Goal: Find specific page/section: Find specific page/section

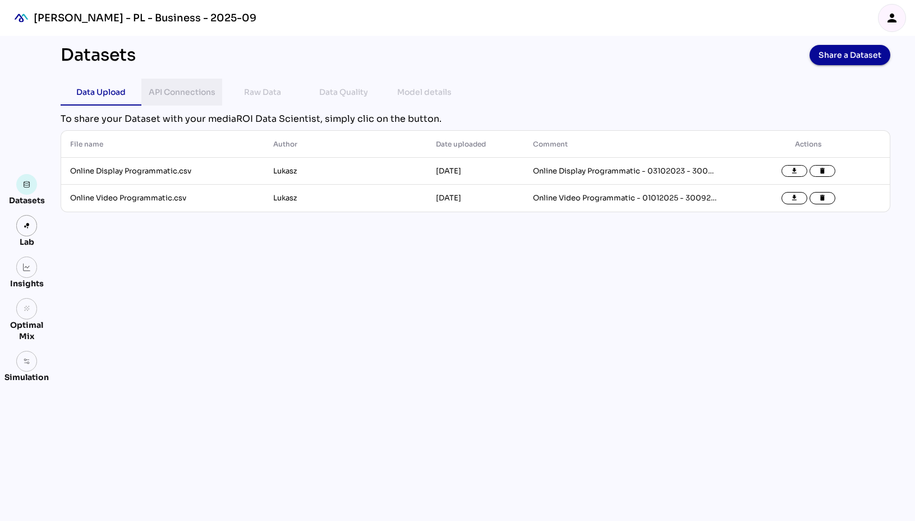
click at [167, 93] on div "API Connections" at bounding box center [182, 91] width 67 height 13
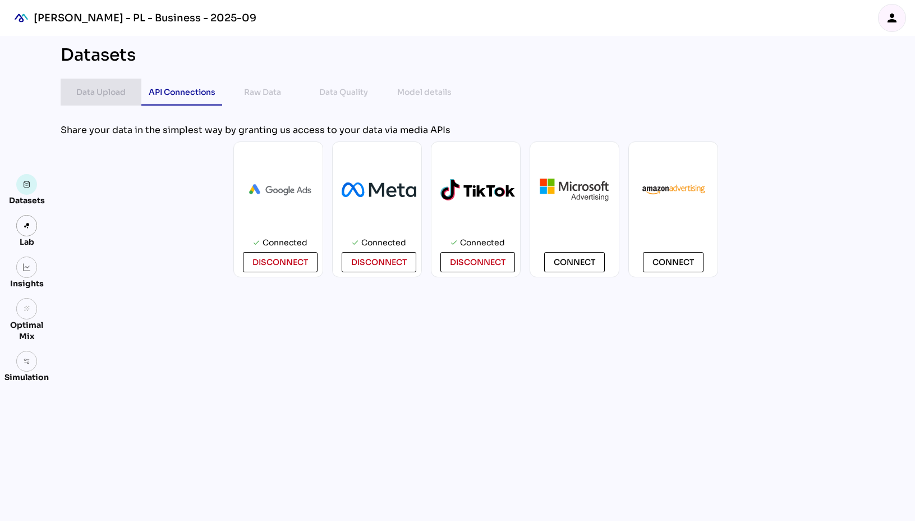
click at [102, 92] on div "Data Upload" at bounding box center [100, 91] width 49 height 13
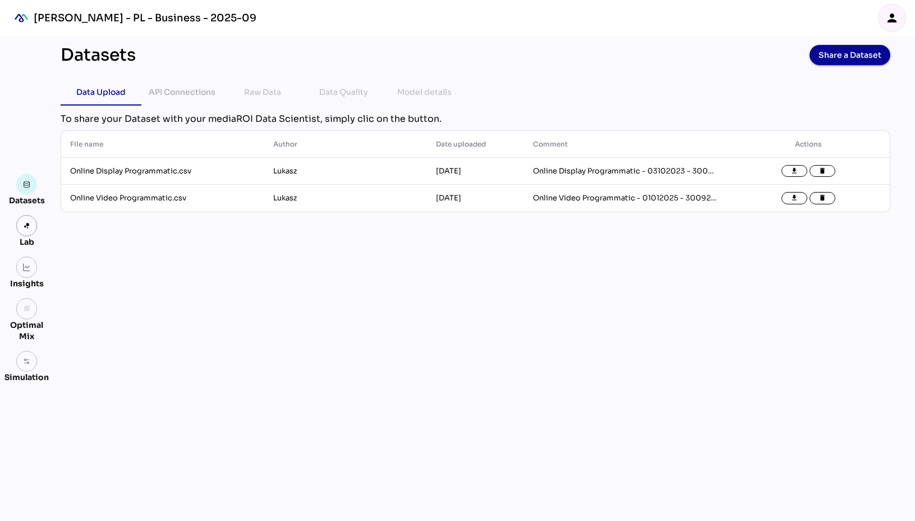
click at [895, 15] on icon "person" at bounding box center [891, 17] width 13 height 13
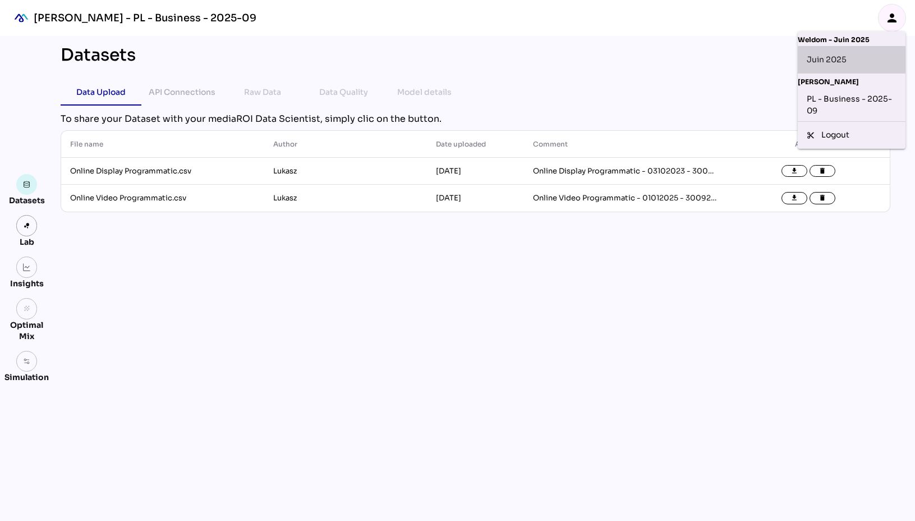
click at [831, 58] on div "Juin 2025" at bounding box center [852, 59] width 90 height 18
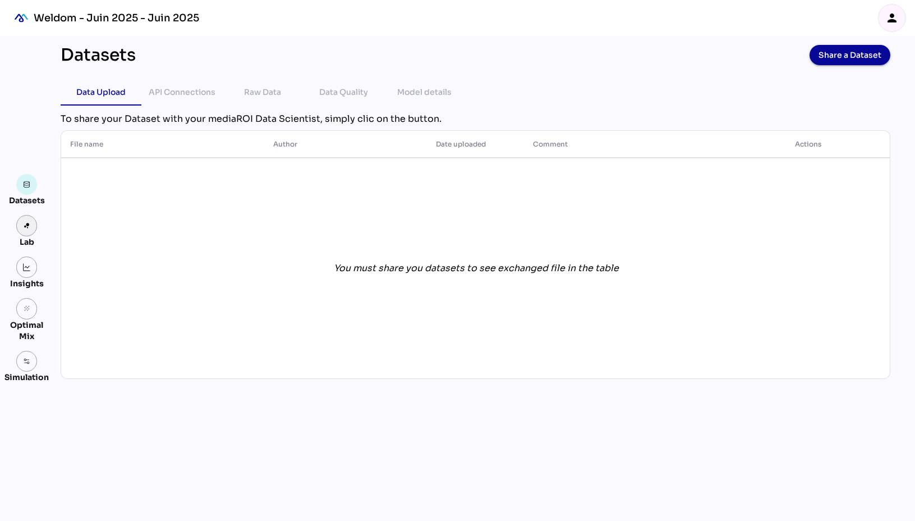
click at [23, 229] on img at bounding box center [27, 226] width 8 height 8
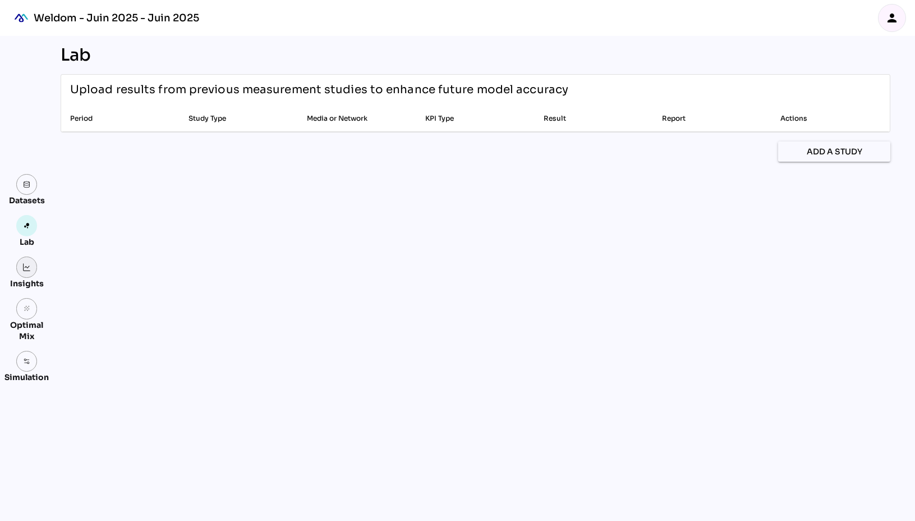
click at [24, 270] on img at bounding box center [27, 267] width 8 height 8
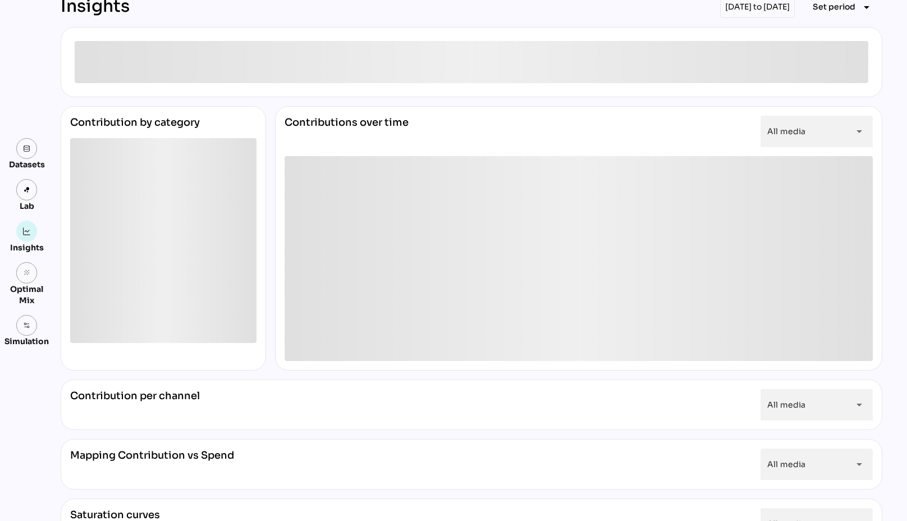
scroll to position [291, 0]
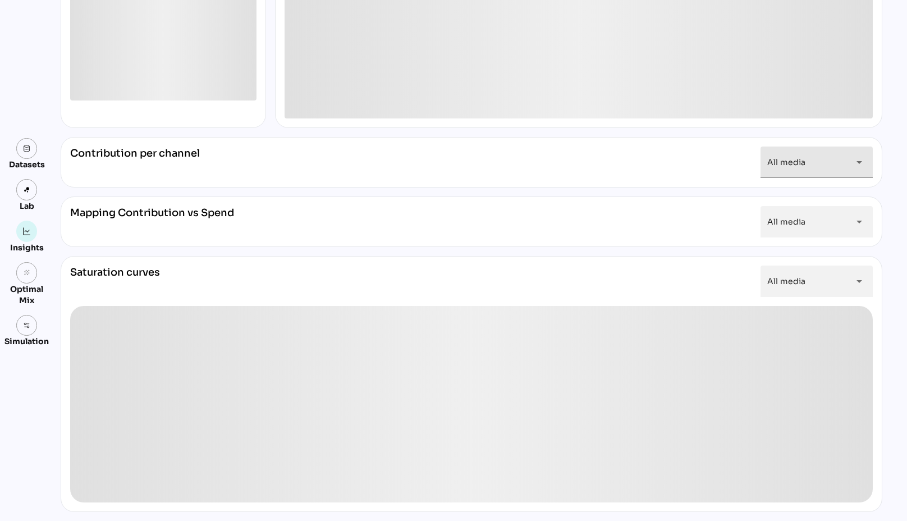
click at [852, 158] on div "arrow_drop_down" at bounding box center [855, 161] width 20 height 31
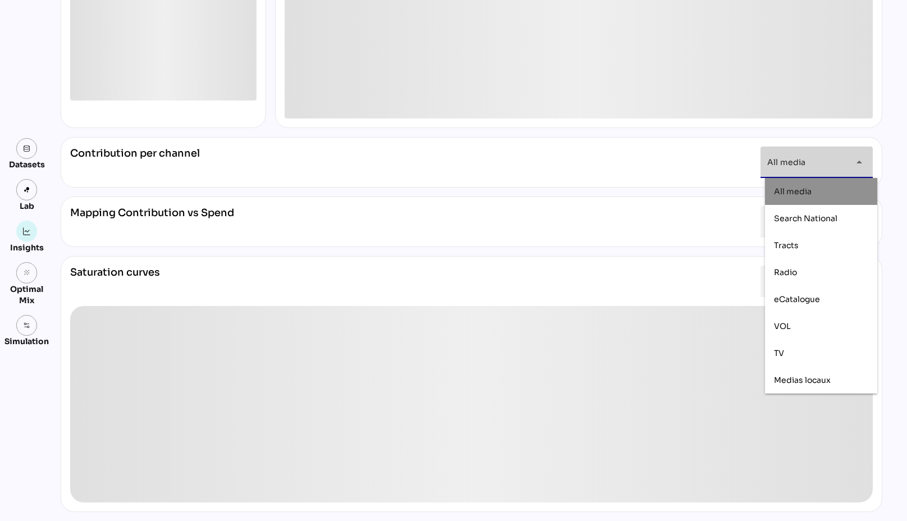
scroll to position [179, 0]
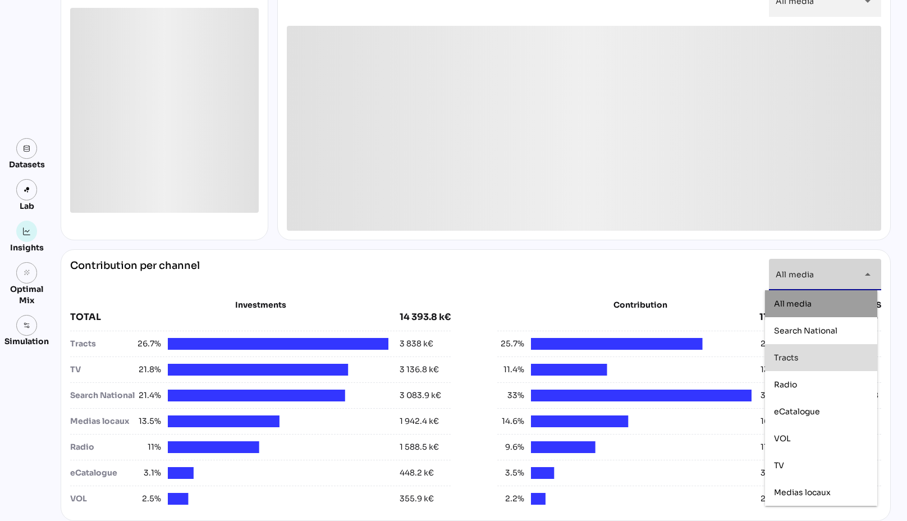
click at [807, 356] on div "Tracts" at bounding box center [821, 358] width 94 height 10
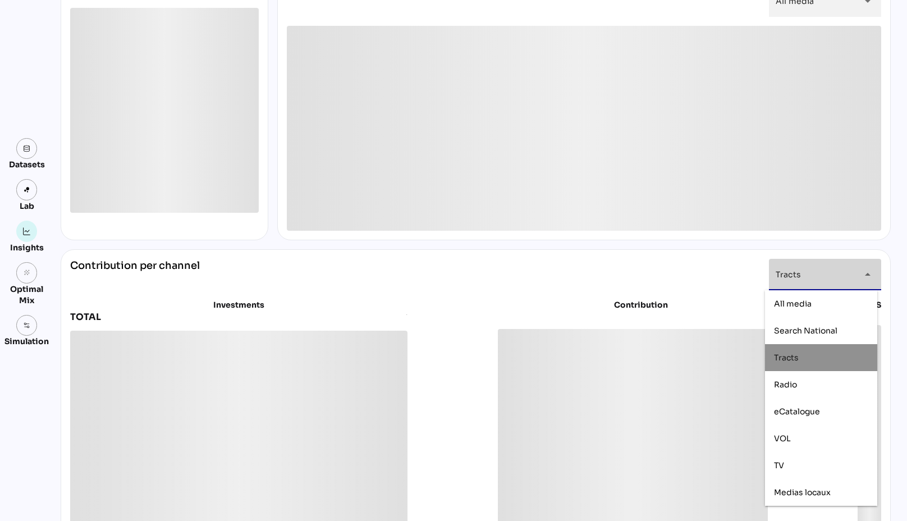
type input "******"
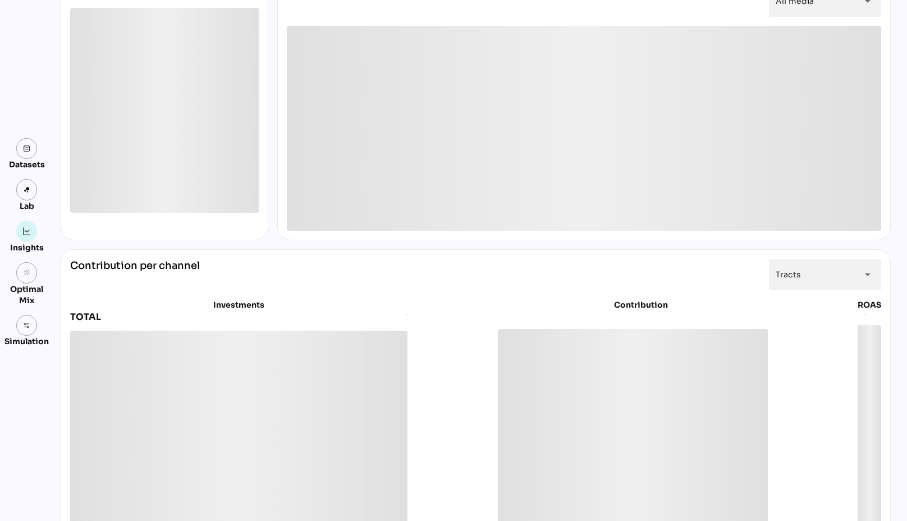
click at [421, 245] on div "Contribution by category Contributions over time All media ********* arrow_drop…" at bounding box center [476, 405] width 830 height 1016
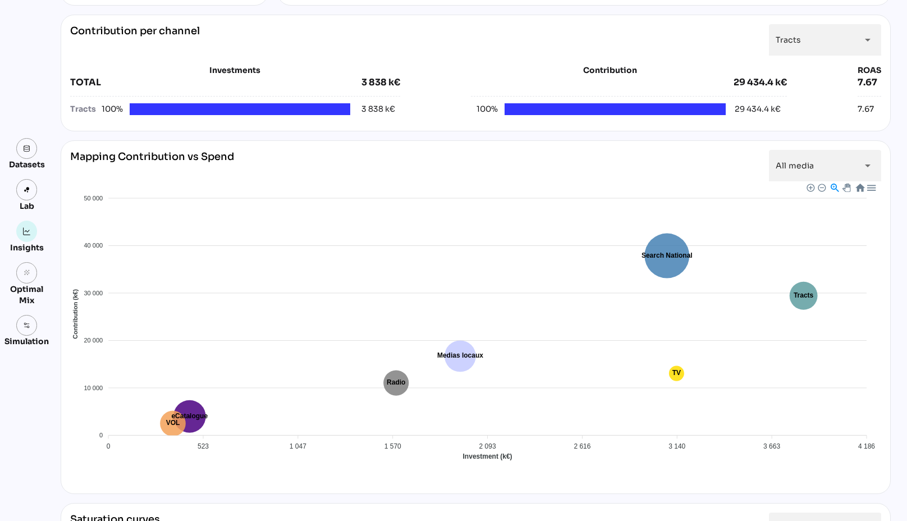
scroll to position [665, 0]
